Goal: Information Seeking & Learning: Learn about a topic

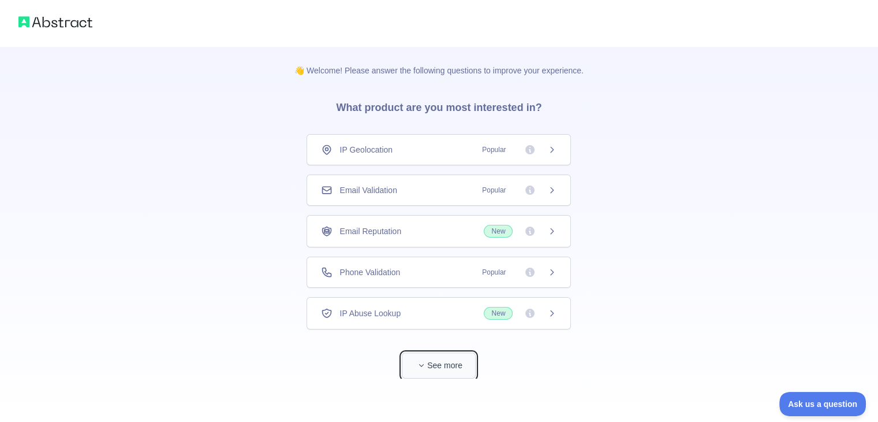
click at [433, 360] on button "See more" at bounding box center [439, 365] width 74 height 26
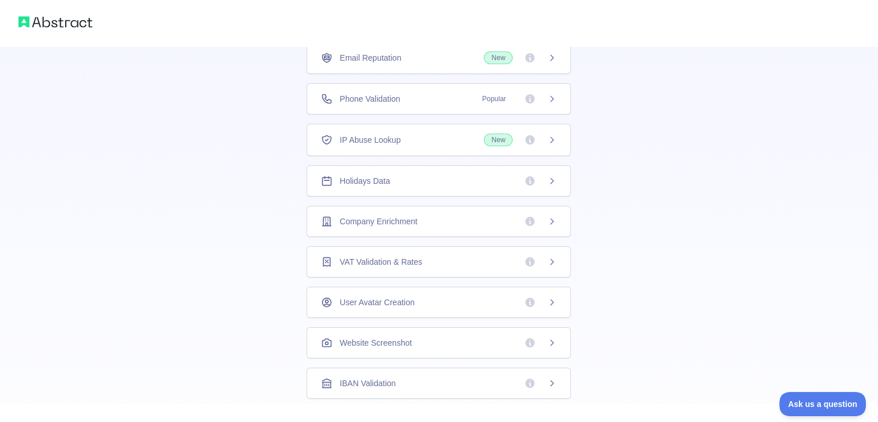
click at [550, 95] on icon at bounding box center [552, 98] width 9 height 9
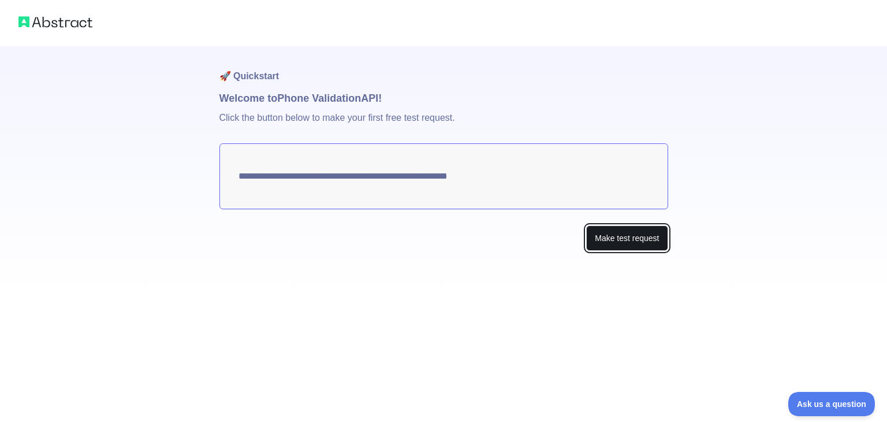
click at [608, 239] on button "Make test request" at bounding box center [626, 238] width 81 height 26
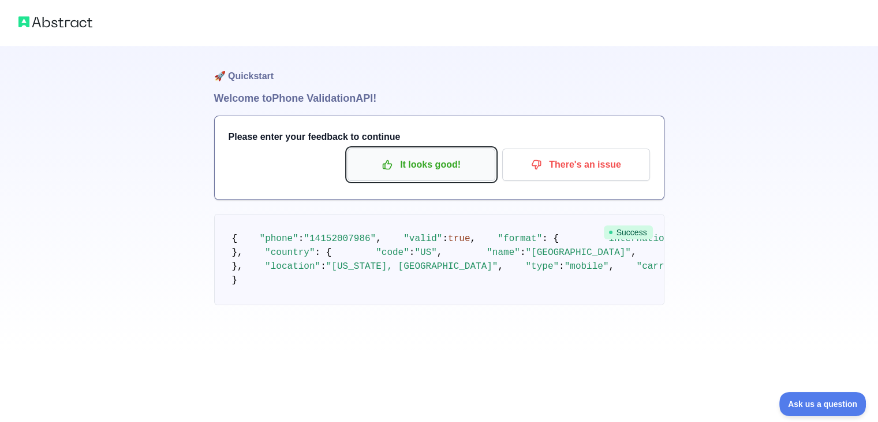
click at [425, 162] on p "It looks good!" at bounding box center [421, 165] width 131 height 20
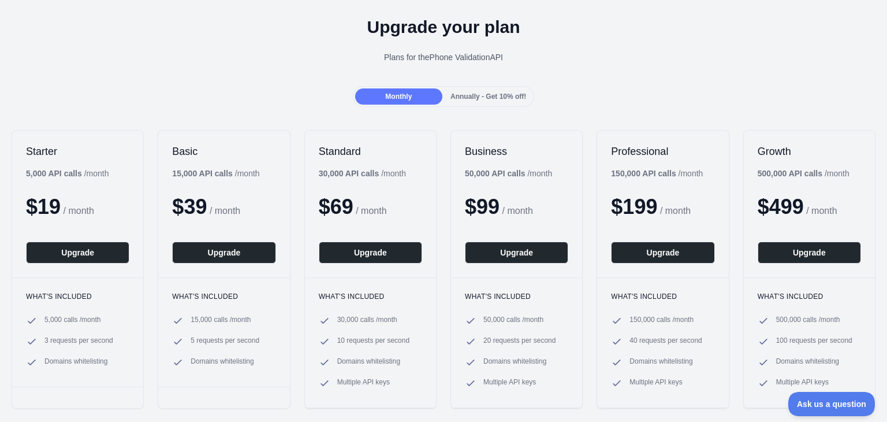
scroll to position [58, 0]
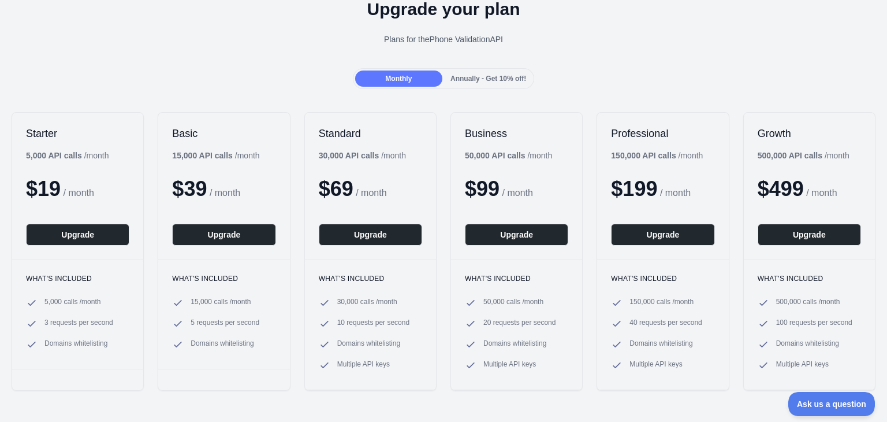
click at [493, 83] on div "Annually - Get 10% off!" at bounding box center [488, 78] width 87 height 16
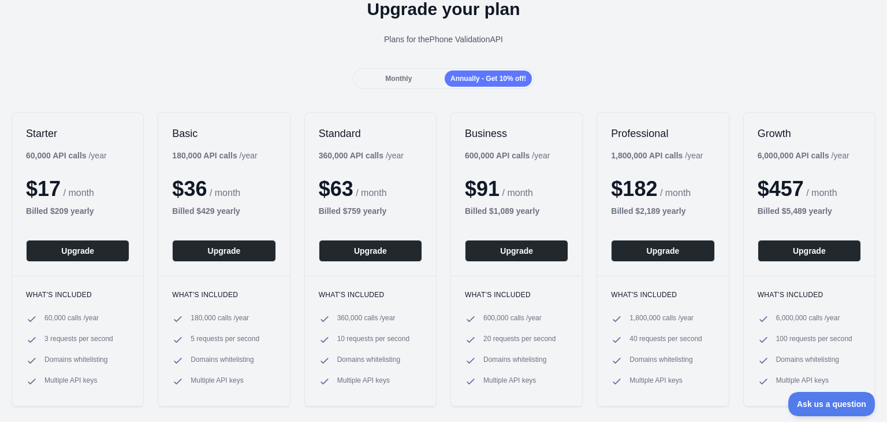
click at [388, 75] on span "Monthly" at bounding box center [398, 79] width 27 height 8
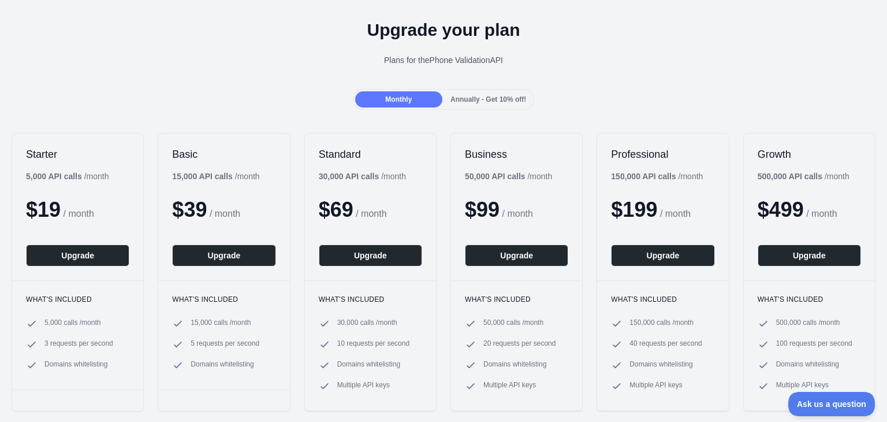
scroll to position [0, 0]
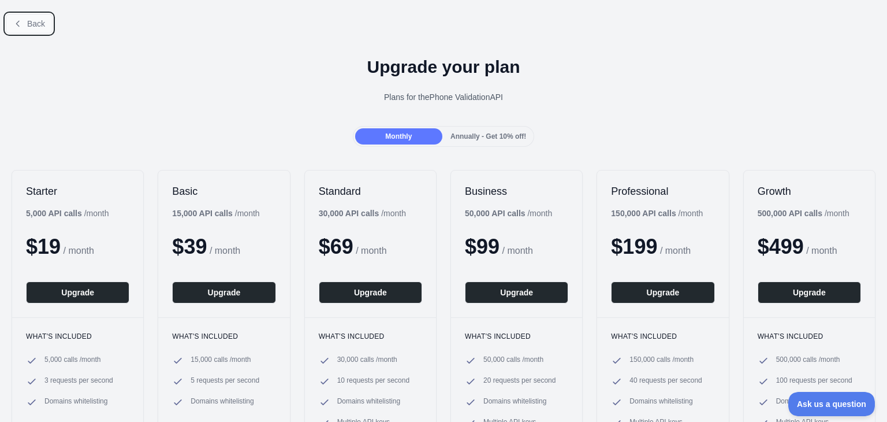
click at [40, 28] on span "Back" at bounding box center [36, 23] width 18 height 9
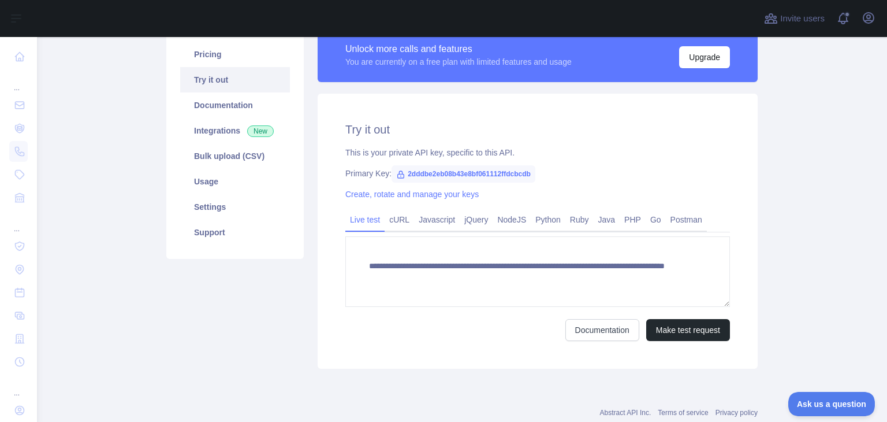
scroll to position [116, 0]
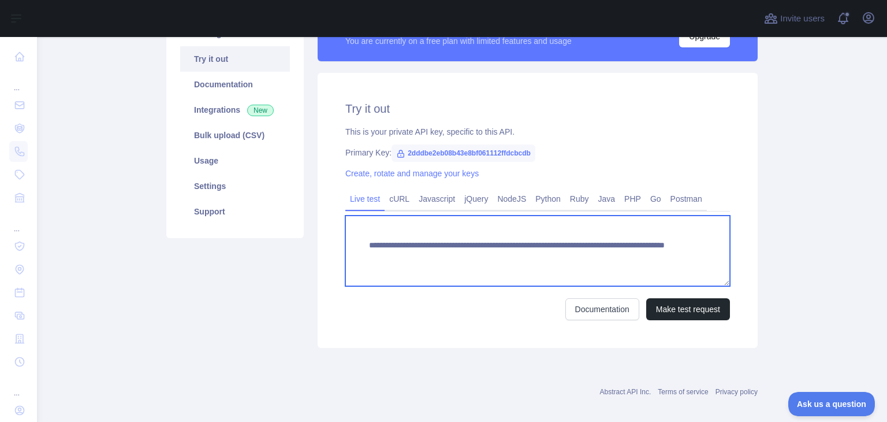
drag, startPoint x: 634, startPoint y: 262, endPoint x: 337, endPoint y: 218, distance: 299.4
click at [337, 218] on div "**********" at bounding box center [538, 210] width 440 height 275
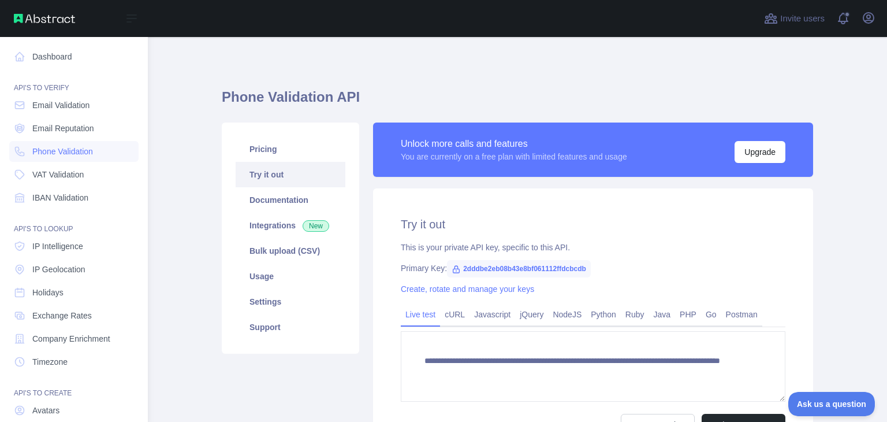
scroll to position [87, 0]
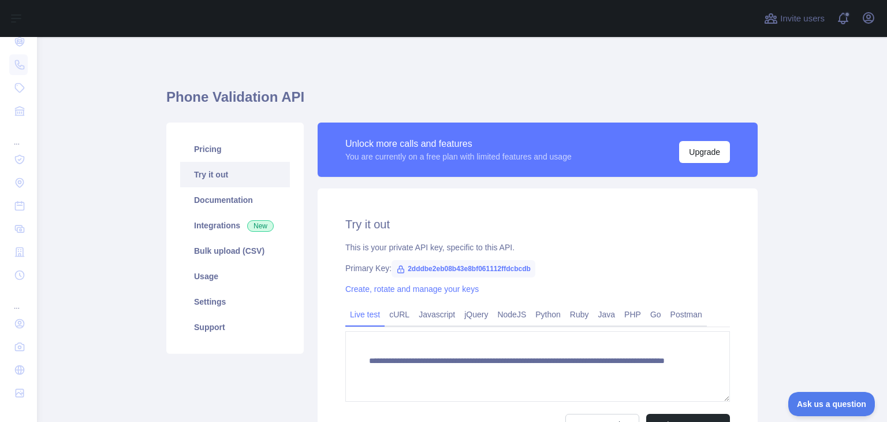
drag, startPoint x: 55, startPoint y: 352, endPoint x: 222, endPoint y: 396, distance: 173.2
click at [222, 396] on div "Pricing Try it out Documentation Integrations New Bulk upload (CSV) Usage Setti…" at bounding box center [234, 292] width 151 height 341
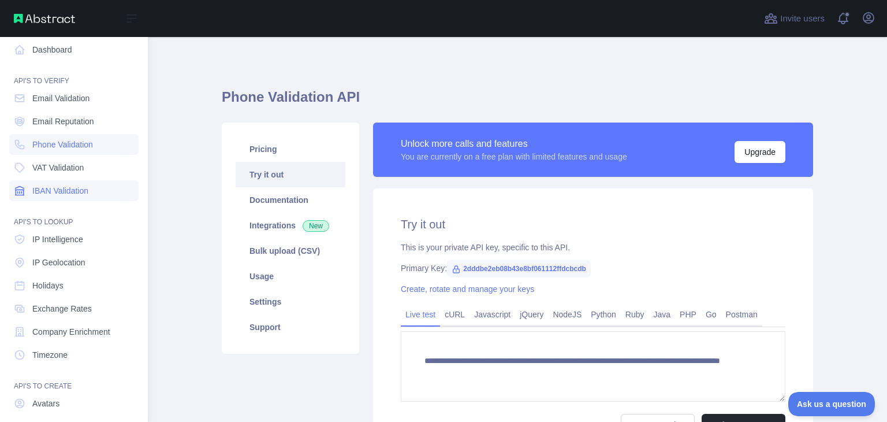
scroll to position [0, 0]
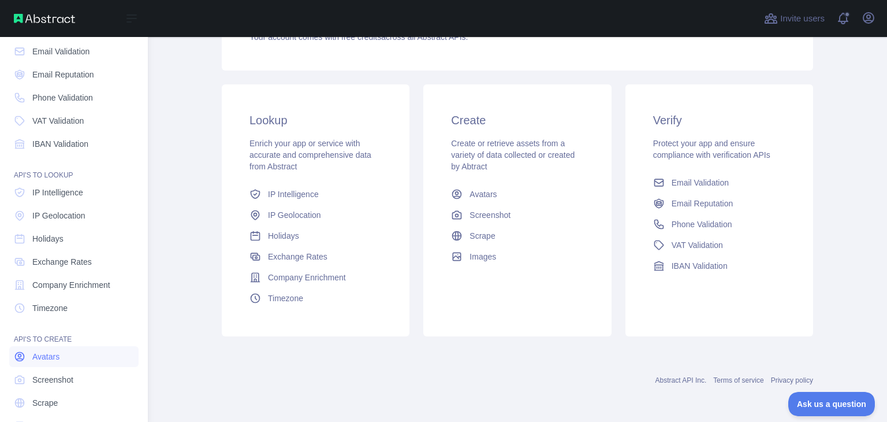
scroll to position [87, 0]
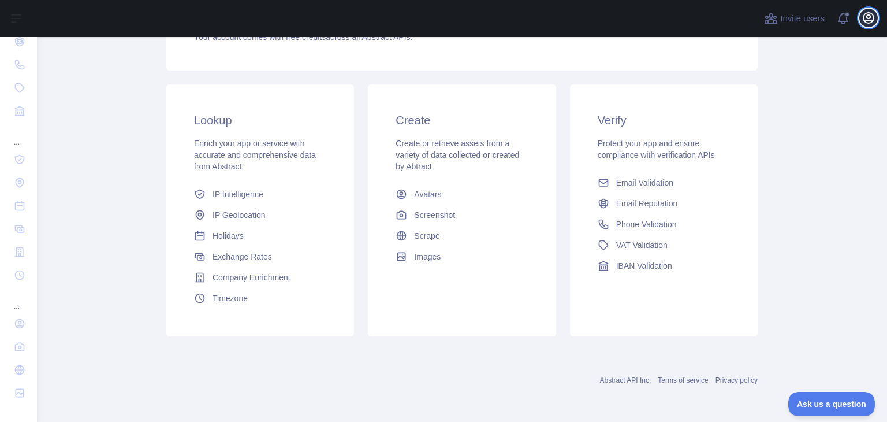
click at [868, 14] on icon "button" at bounding box center [869, 18] width 14 height 14
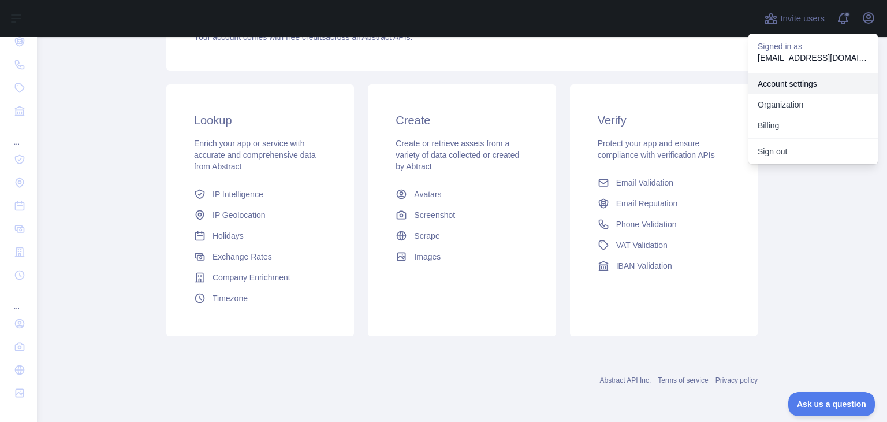
click at [787, 80] on link "Account settings" at bounding box center [813, 83] width 129 height 21
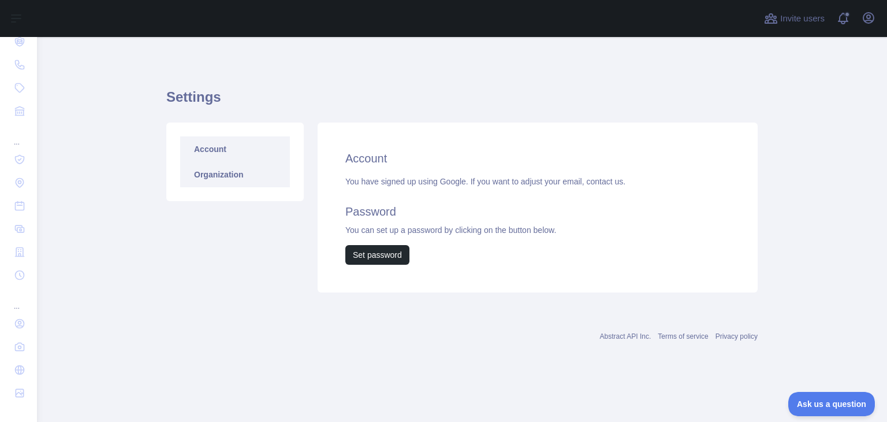
click at [224, 185] on link "Organization" at bounding box center [235, 174] width 110 height 25
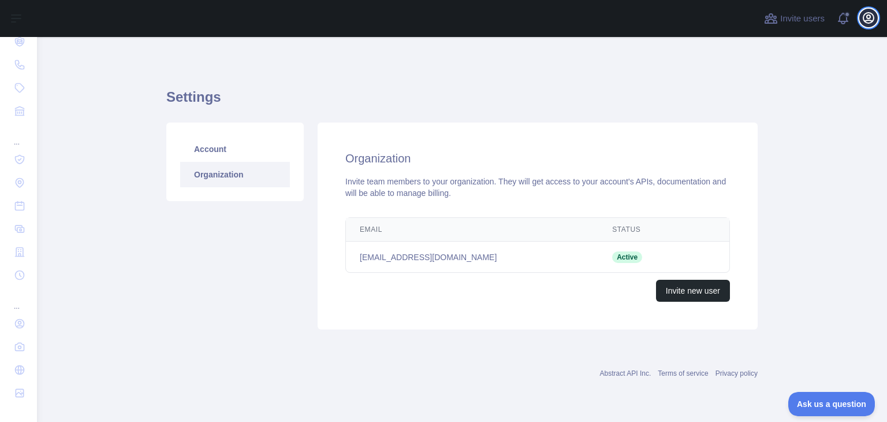
click at [875, 19] on icon "button" at bounding box center [869, 18] width 14 height 14
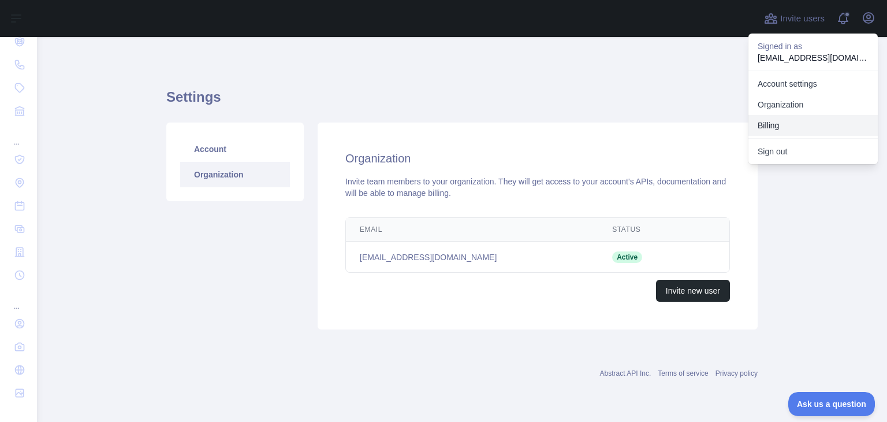
click at [769, 126] on button "Billing" at bounding box center [813, 125] width 129 height 21
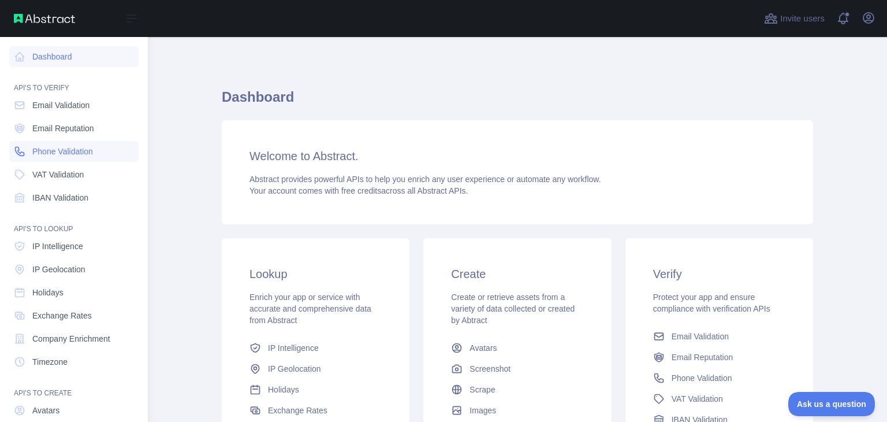
click at [53, 151] on span "Phone Validation" at bounding box center [62, 152] width 61 height 12
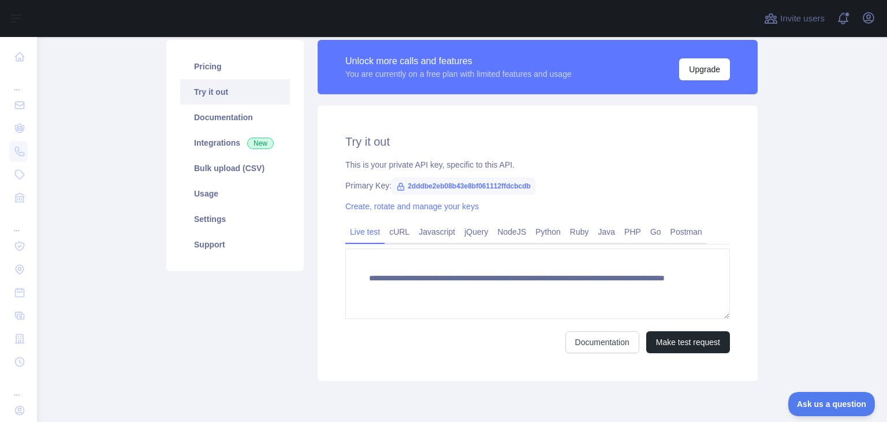
scroll to position [58, 0]
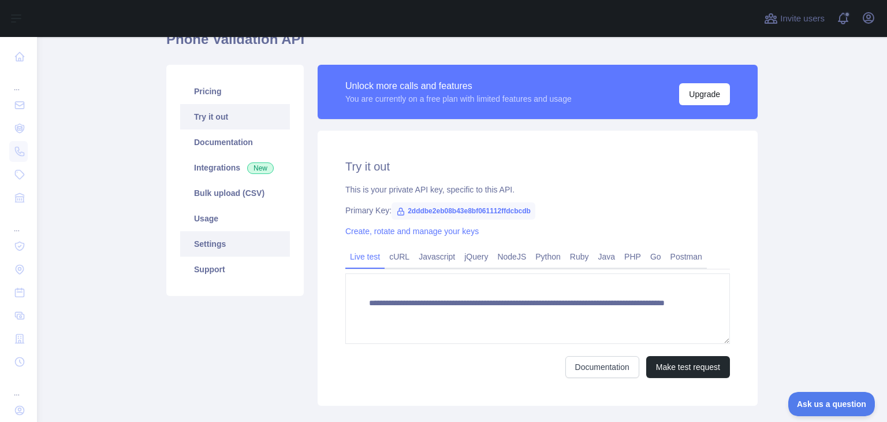
click at [206, 245] on link "Settings" at bounding box center [235, 243] width 110 height 25
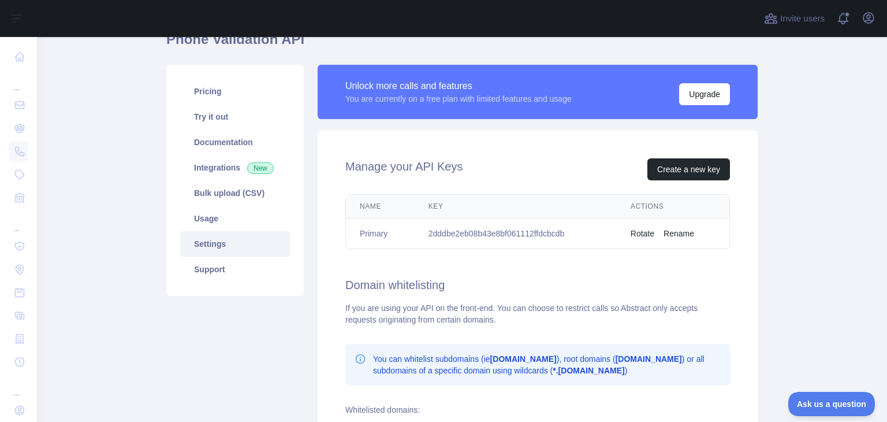
scroll to position [116, 0]
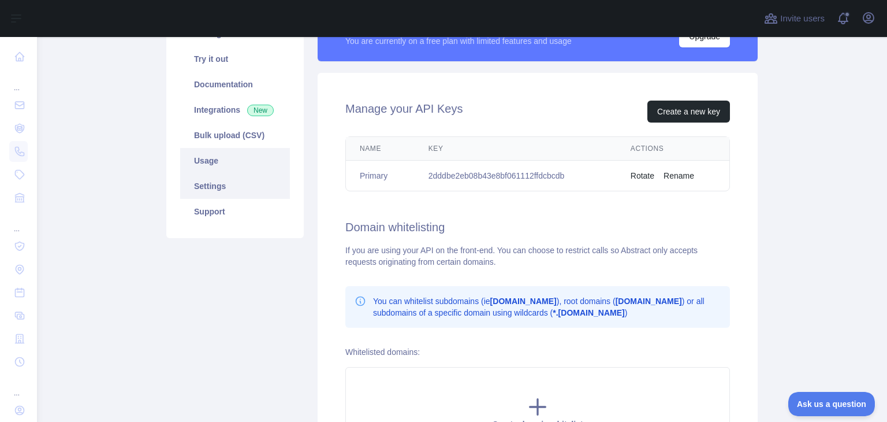
click at [218, 157] on link "Usage" at bounding box center [235, 160] width 110 height 25
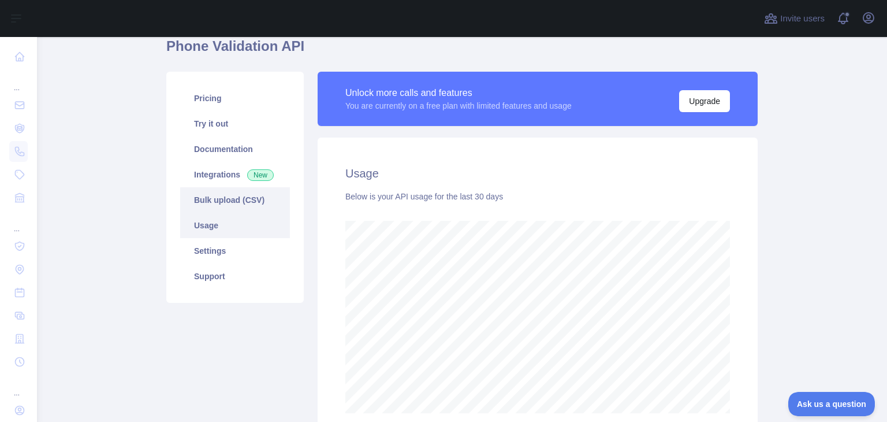
scroll to position [39, 0]
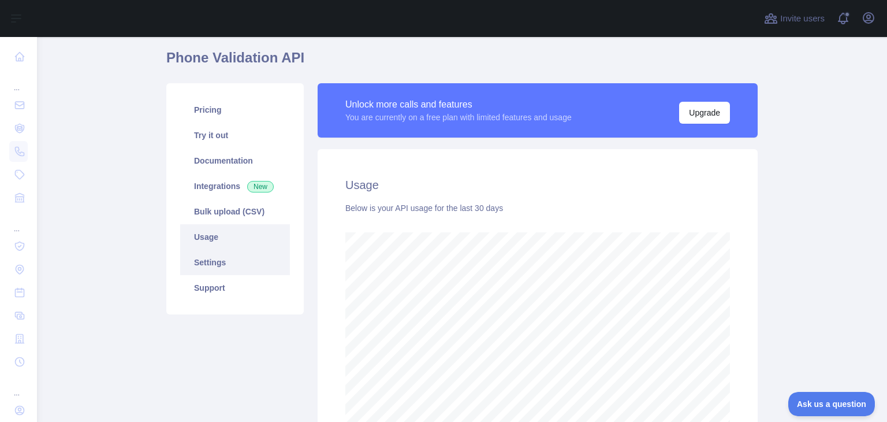
click at [206, 257] on link "Settings" at bounding box center [235, 262] width 110 height 25
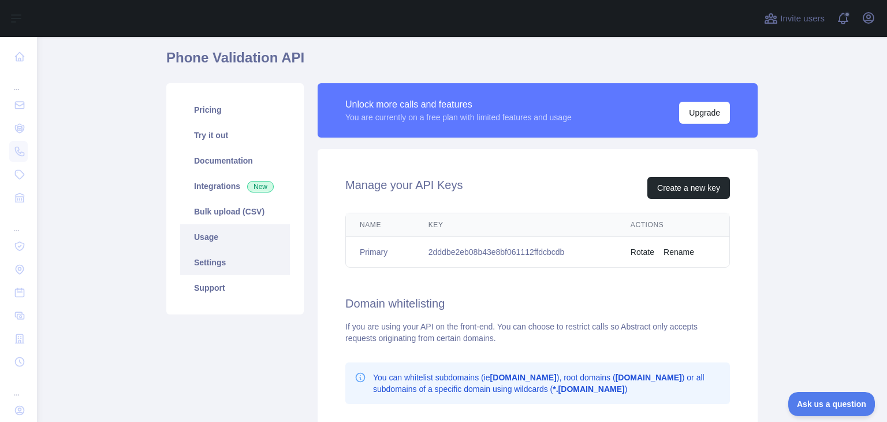
click at [213, 238] on link "Usage" at bounding box center [235, 236] width 110 height 25
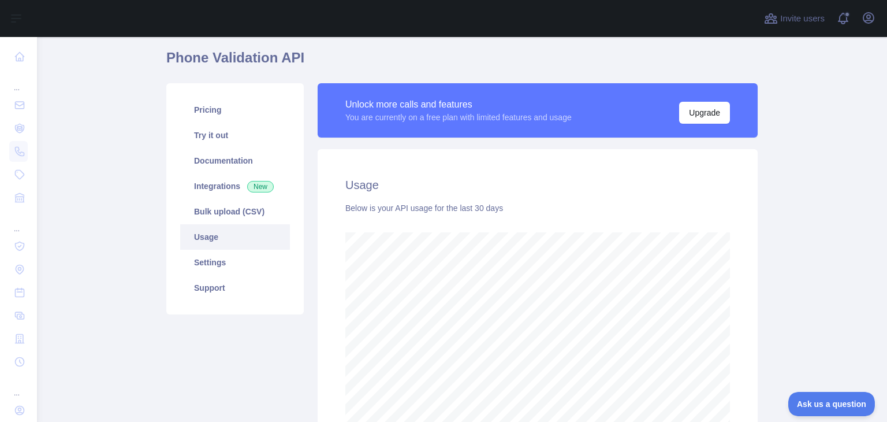
scroll to position [384, 841]
click at [220, 115] on link "Pricing" at bounding box center [235, 109] width 110 height 25
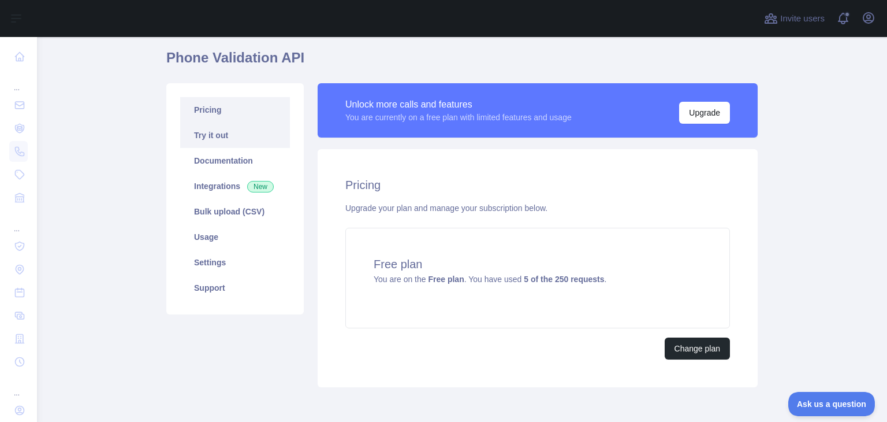
click at [196, 136] on link "Try it out" at bounding box center [235, 134] width 110 height 25
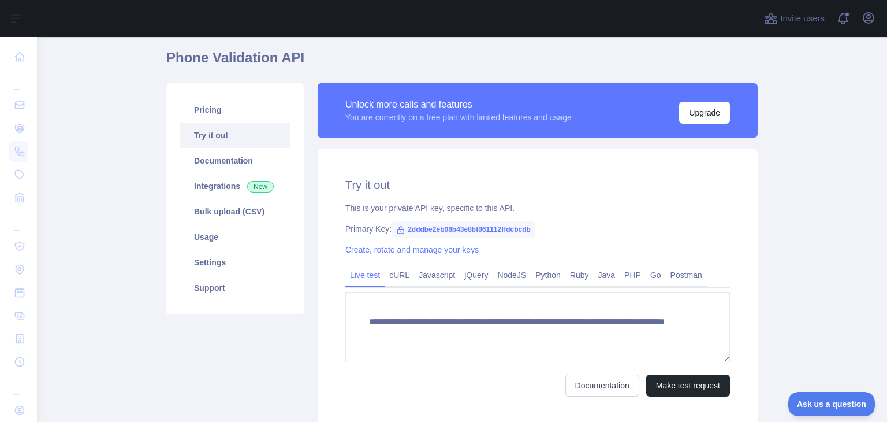
click at [118, 15] on div at bounding box center [397, 18] width 702 height 37
